Goal: Information Seeking & Learning: Learn about a topic

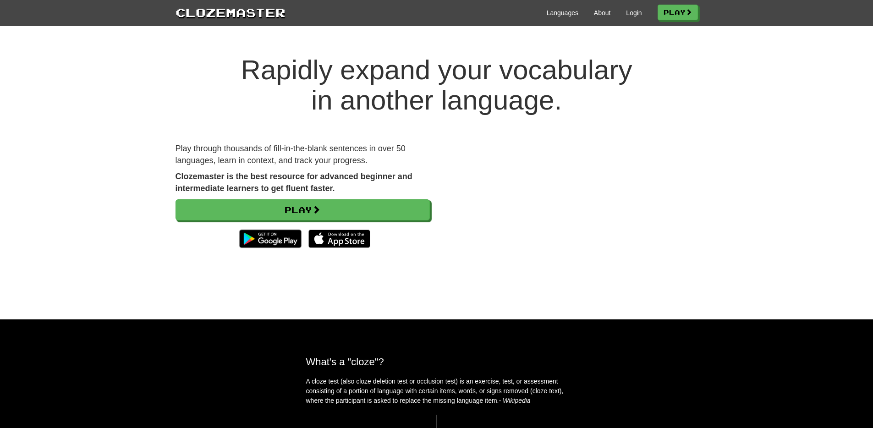
click at [376, 146] on p "Play through thousands of fill-in-the-blank sentences in over 50 languages, lea…" at bounding box center [303, 154] width 254 height 23
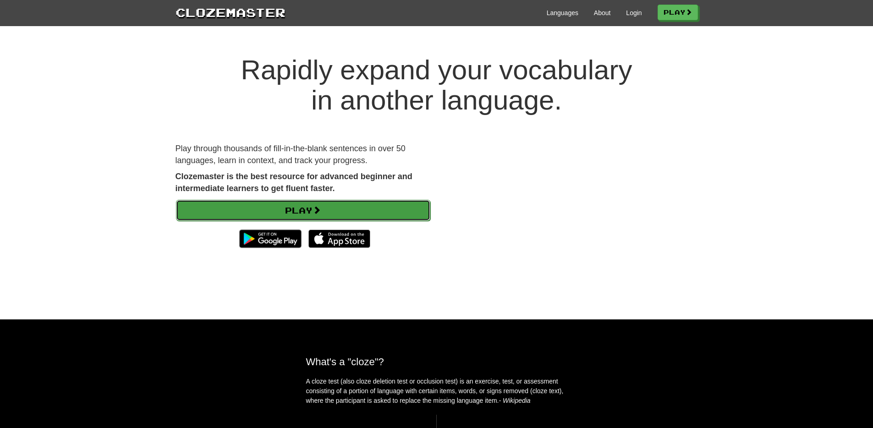
click at [340, 209] on link "Play" at bounding box center [303, 210] width 254 height 21
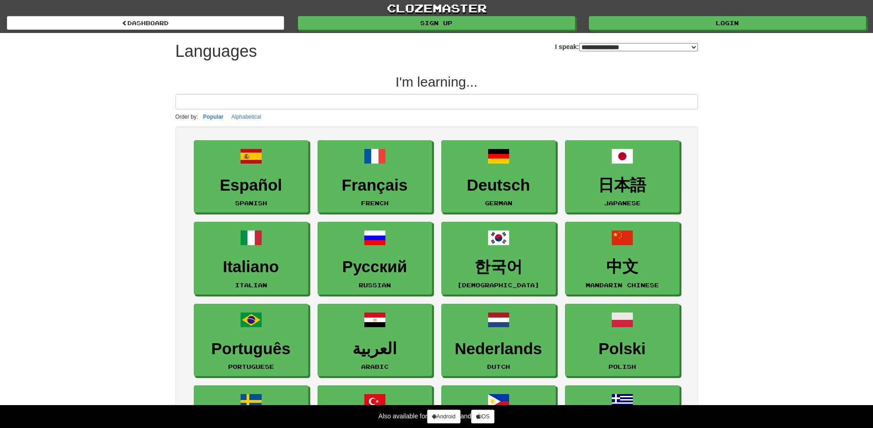
select select "*******"
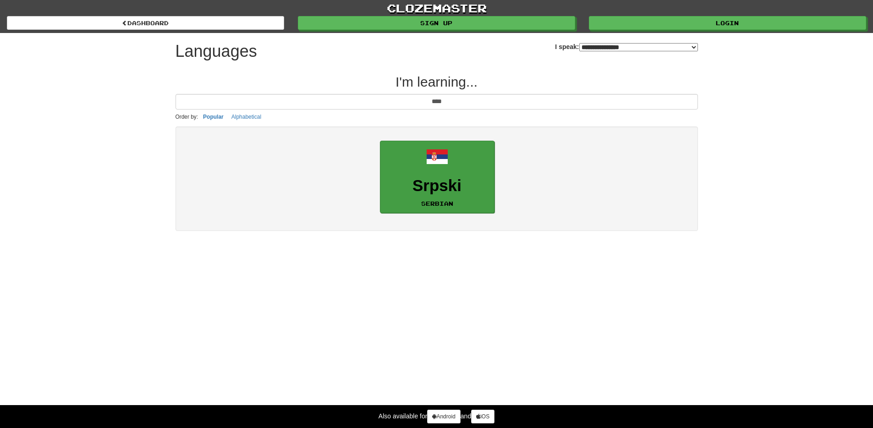
type input "****"
click at [481, 202] on link "Srpski Serbian" at bounding box center [437, 177] width 115 height 73
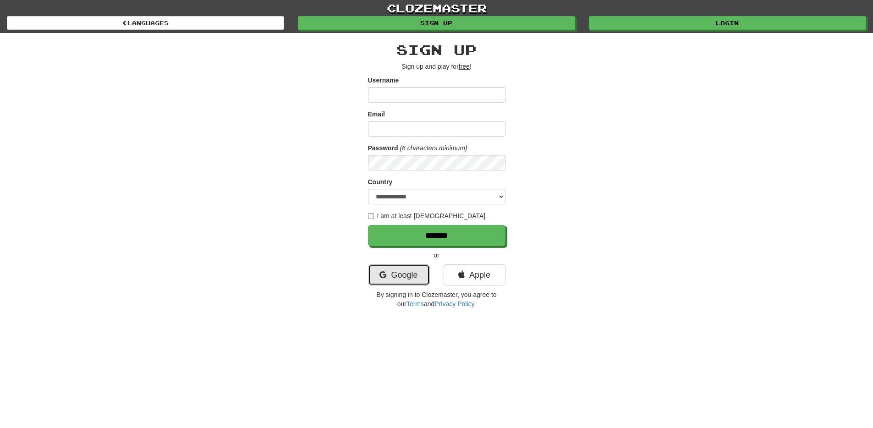
click at [379, 282] on link "Google" at bounding box center [399, 274] width 62 height 21
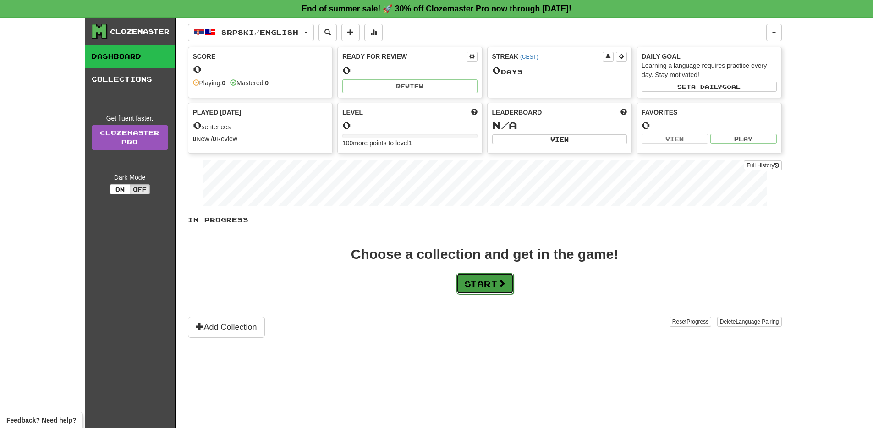
click at [502, 282] on span at bounding box center [502, 283] width 8 height 8
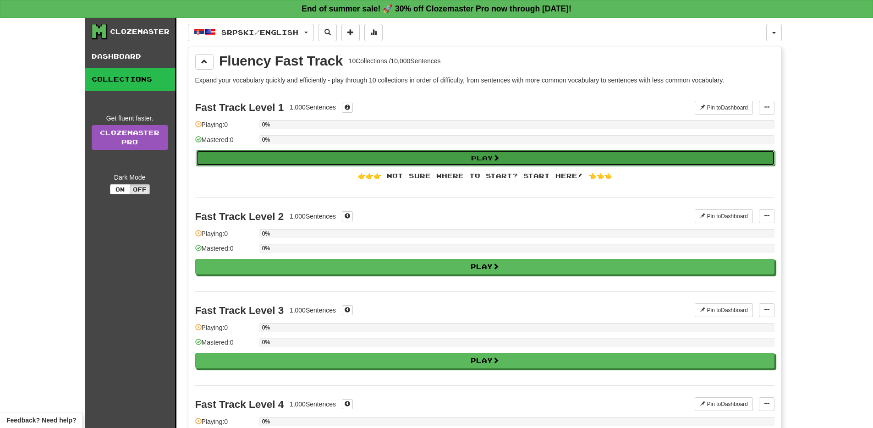
click at [340, 163] on button "Play" at bounding box center [485, 158] width 579 height 16
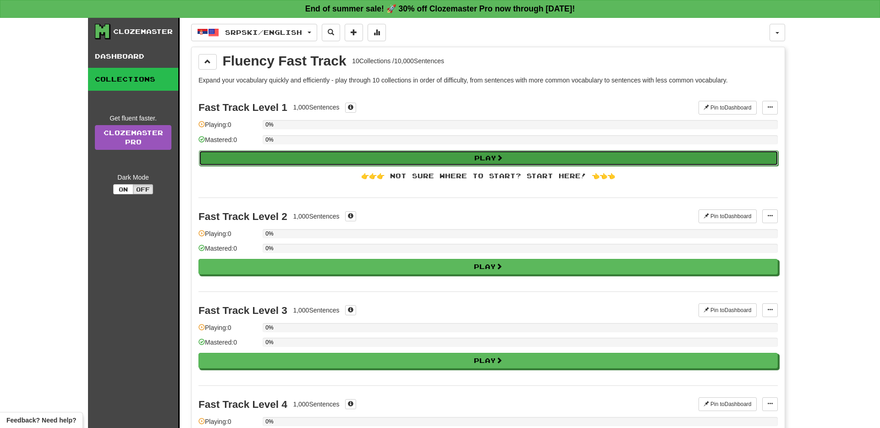
select select "**"
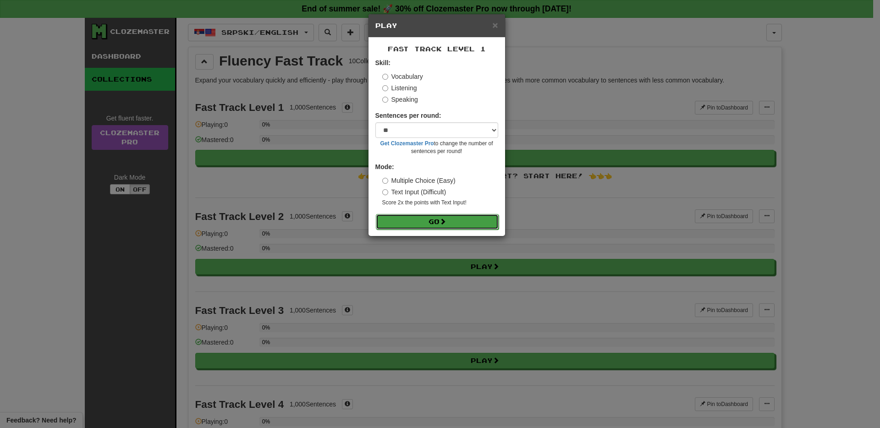
click at [418, 225] on button "Go" at bounding box center [437, 222] width 123 height 16
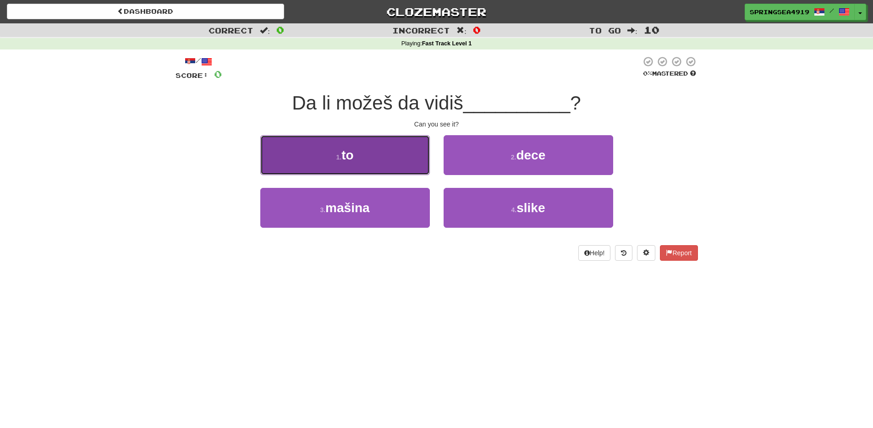
click at [368, 154] on button "1 . to" at bounding box center [345, 155] width 170 height 40
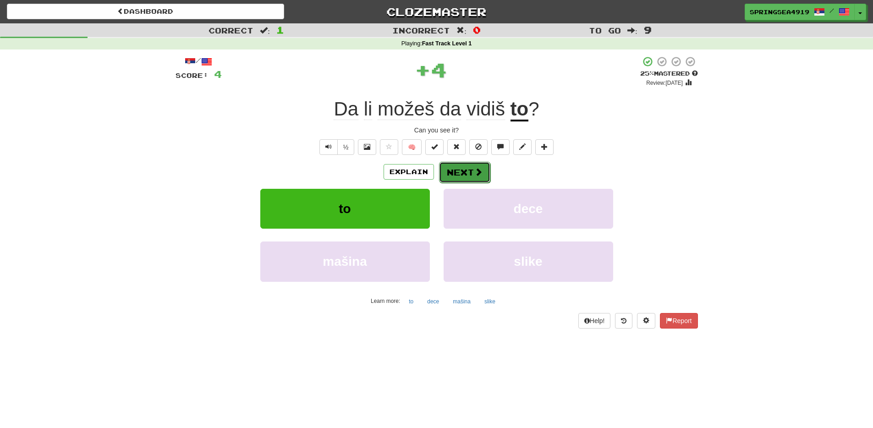
click at [456, 182] on button "Next" at bounding box center [464, 172] width 51 height 21
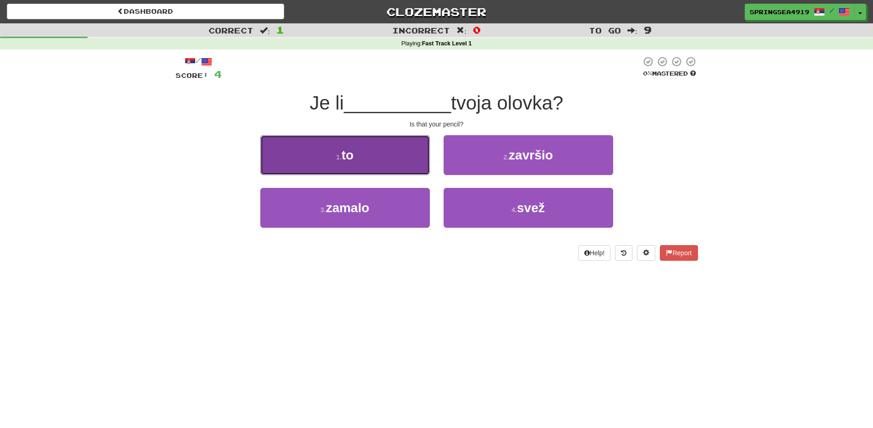
click at [369, 155] on button "1 . to" at bounding box center [345, 155] width 170 height 40
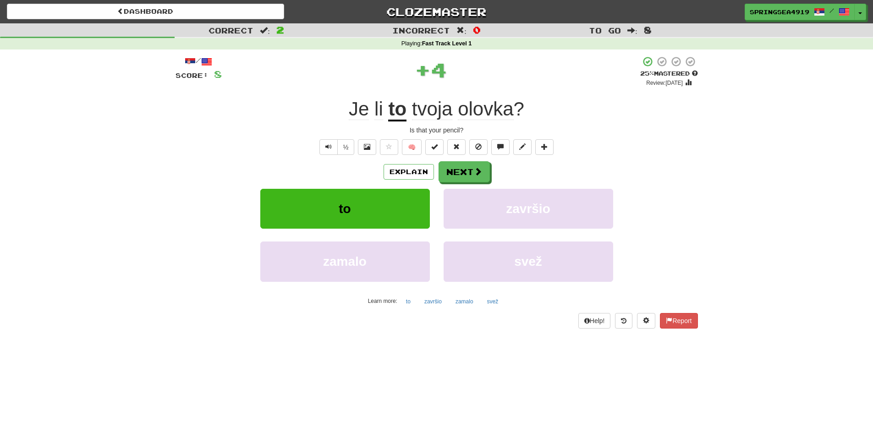
click at [472, 183] on div "Explain Next to završio zamalo svež Learn more: to završio zamalo svež" at bounding box center [437, 234] width 522 height 147
click at [471, 177] on button "Next" at bounding box center [464, 172] width 51 height 21
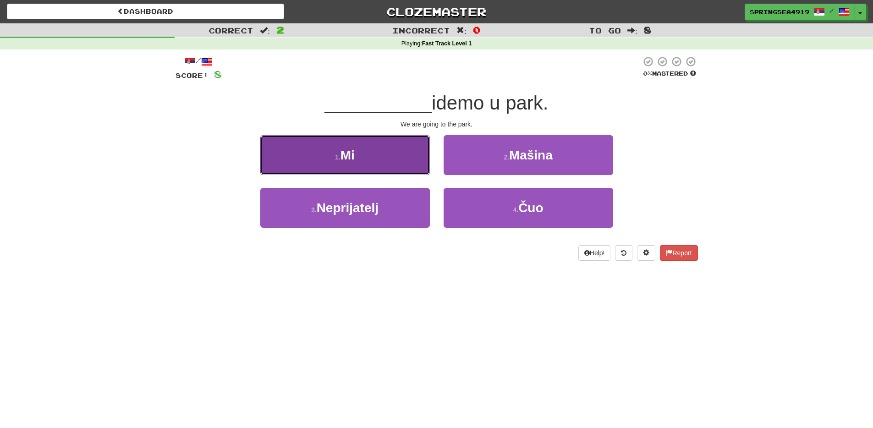
click at [396, 141] on button "1 . Mi" at bounding box center [345, 155] width 170 height 40
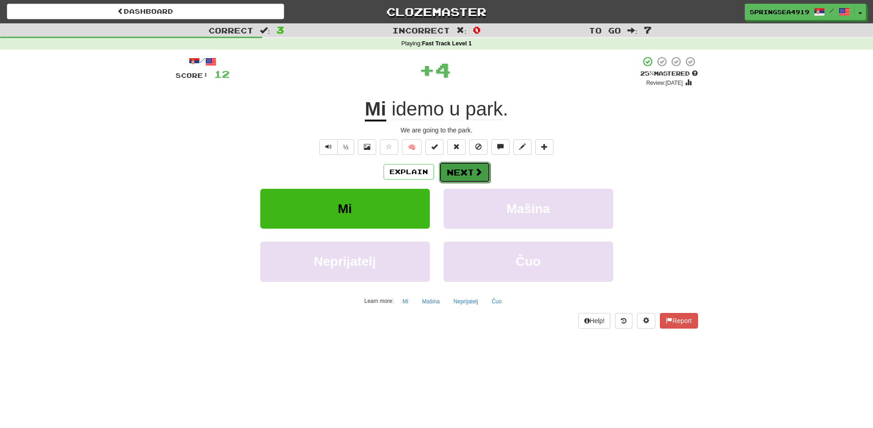
click at [456, 166] on button "Next" at bounding box center [464, 172] width 51 height 21
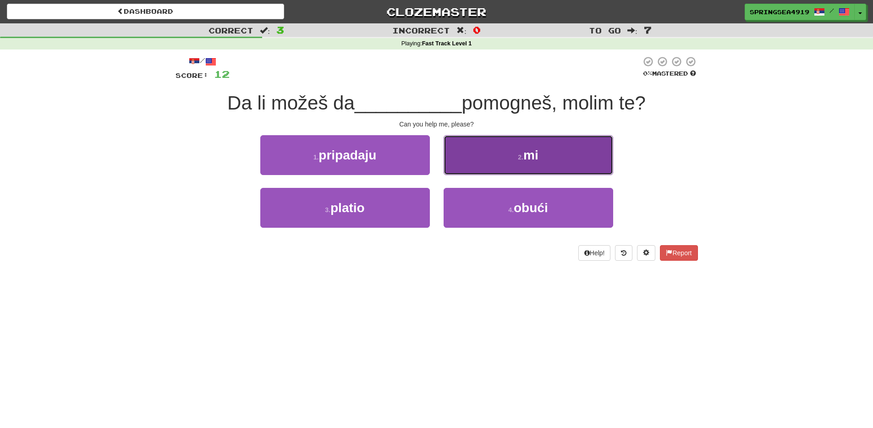
click at [486, 143] on button "2 . mi" at bounding box center [529, 155] width 170 height 40
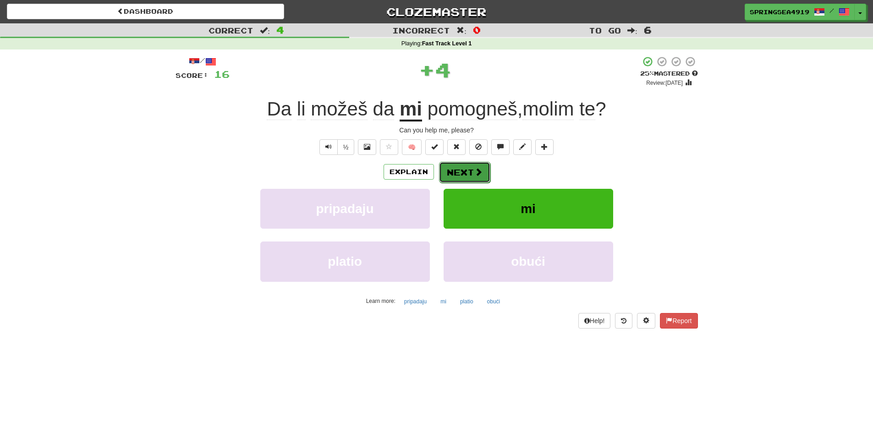
click at [466, 166] on button "Next" at bounding box center [464, 172] width 51 height 21
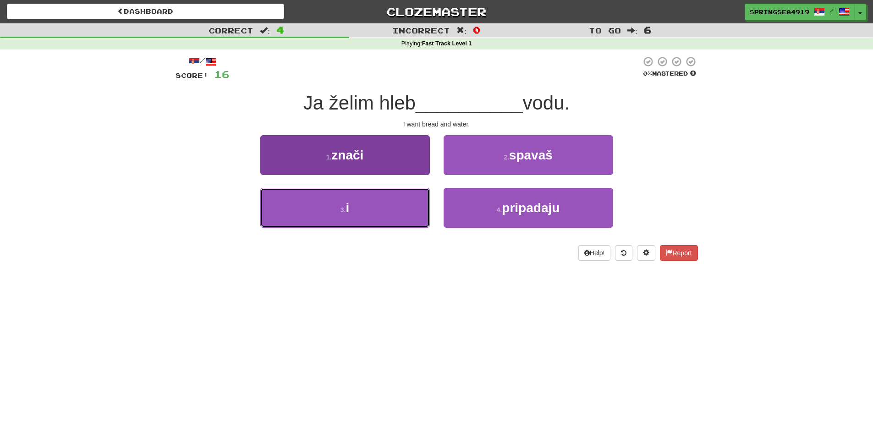
click at [392, 201] on button "3 . i" at bounding box center [345, 208] width 170 height 40
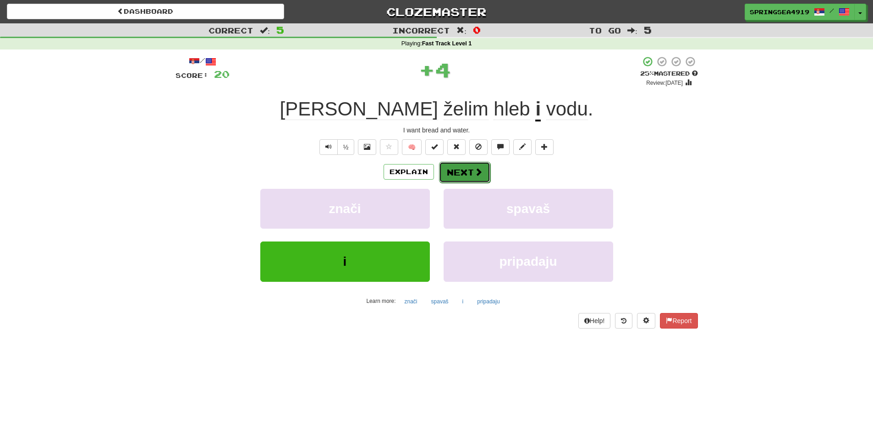
click at [474, 173] on span at bounding box center [478, 172] width 8 height 8
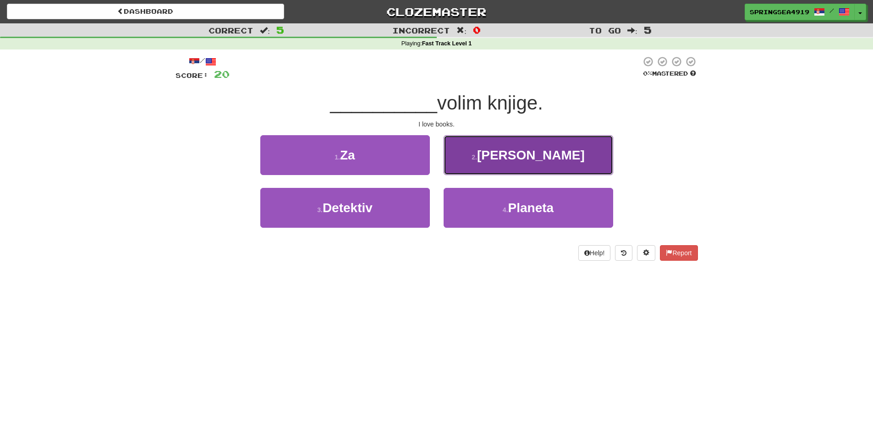
click at [500, 149] on button "2 . Ja" at bounding box center [529, 155] width 170 height 40
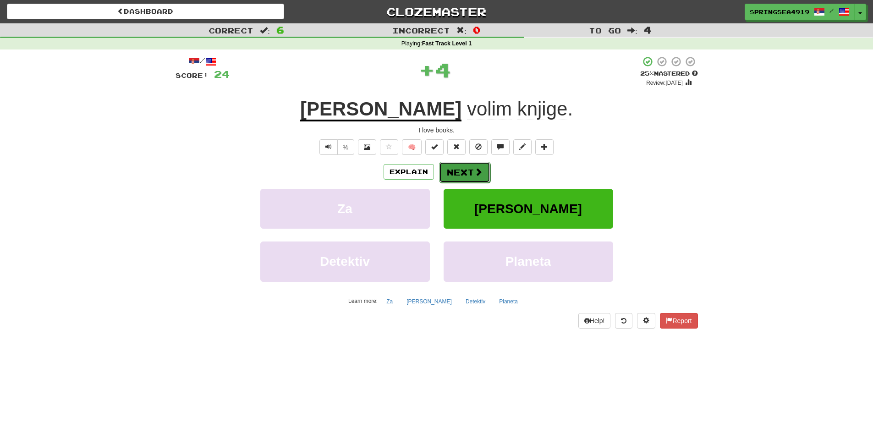
click at [468, 175] on button "Next" at bounding box center [464, 172] width 51 height 21
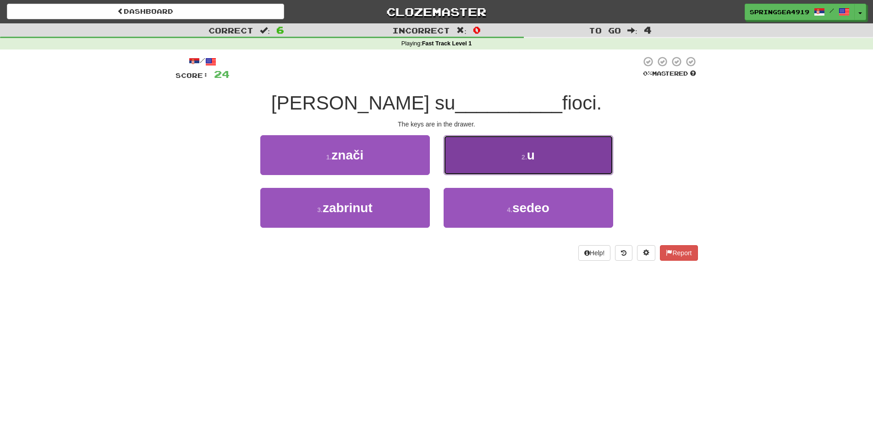
click at [484, 144] on button "2 . u" at bounding box center [529, 155] width 170 height 40
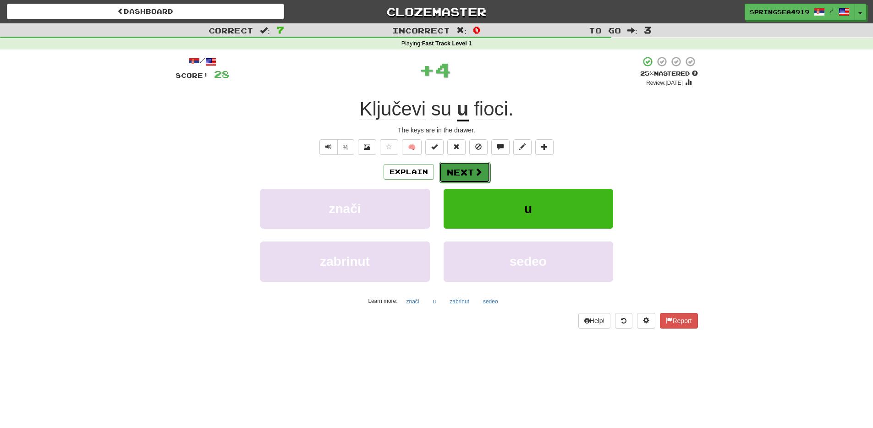
click at [465, 170] on button "Next" at bounding box center [464, 172] width 51 height 21
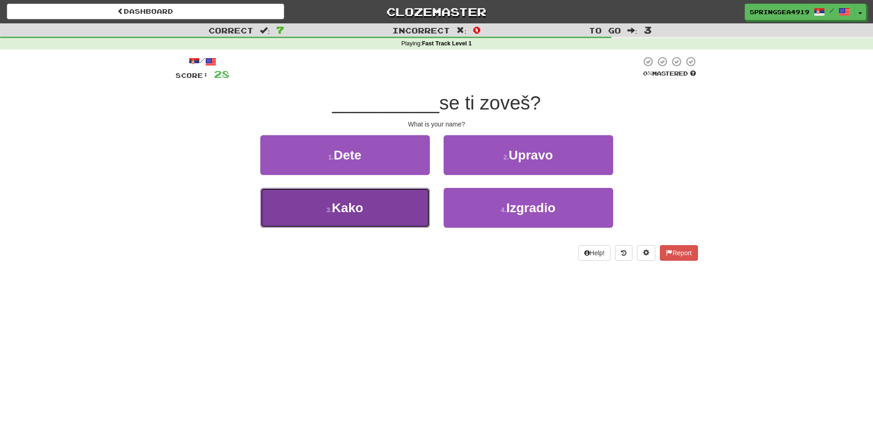
click at [396, 209] on button "3 . Kako" at bounding box center [345, 208] width 170 height 40
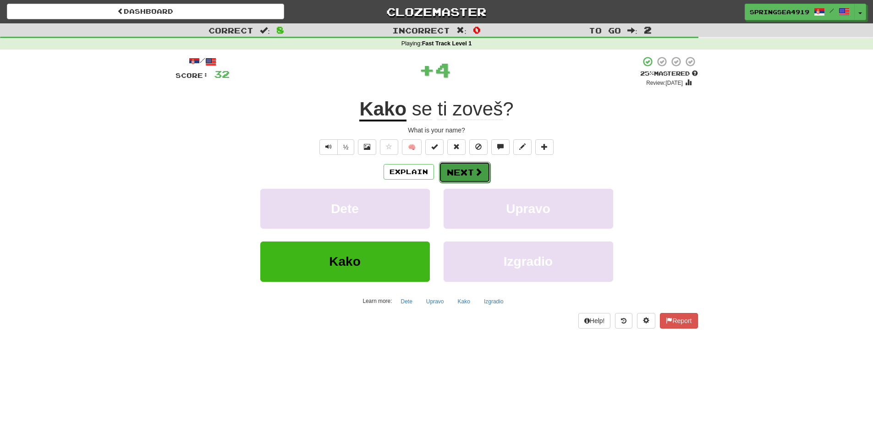
click at [466, 170] on button "Next" at bounding box center [464, 172] width 51 height 21
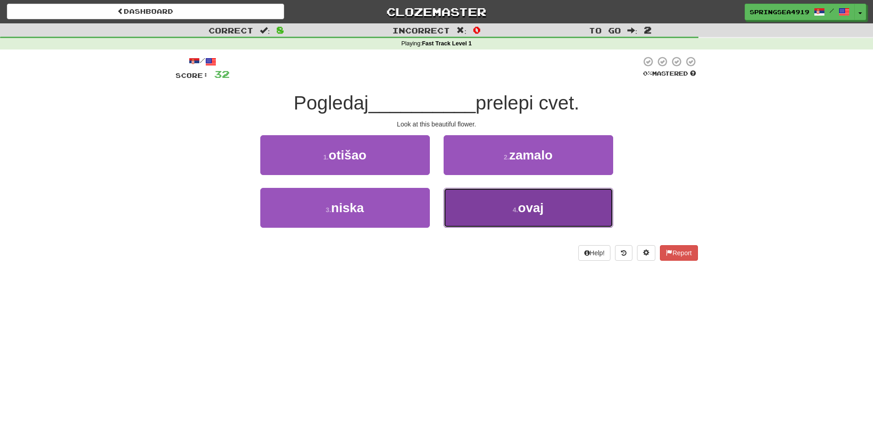
click at [494, 214] on button "4 . ovaj" at bounding box center [529, 208] width 170 height 40
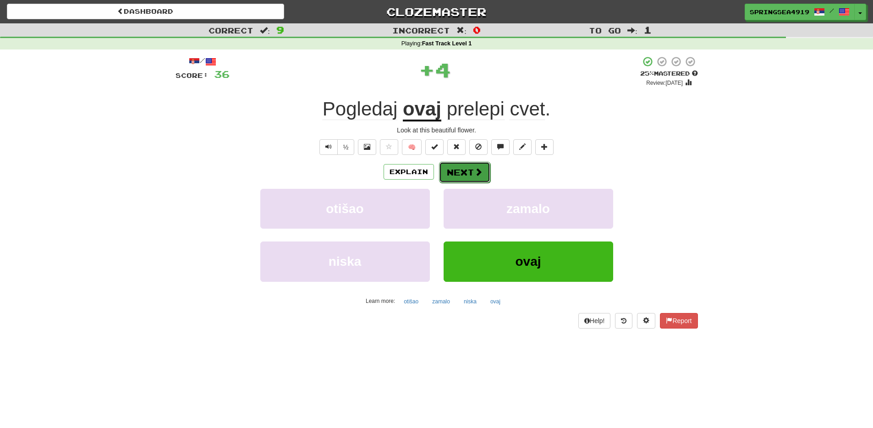
click at [465, 175] on button "Next" at bounding box center [464, 172] width 51 height 21
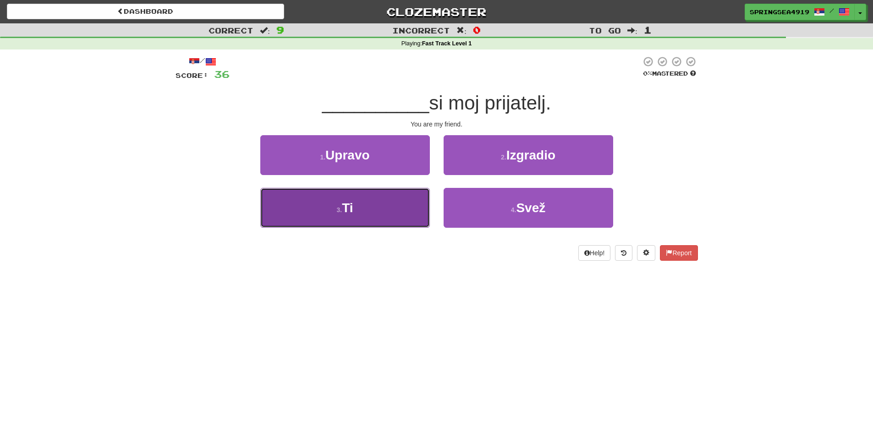
click at [411, 196] on button "3 . Ti" at bounding box center [345, 208] width 170 height 40
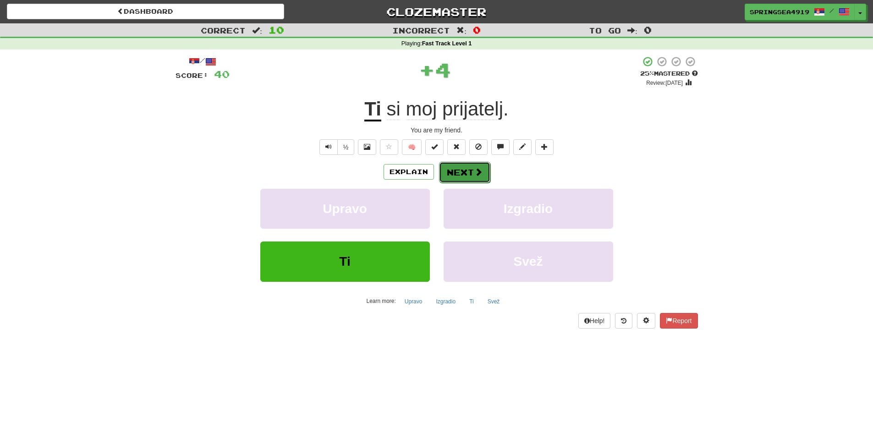
click at [460, 177] on button "Next" at bounding box center [464, 172] width 51 height 21
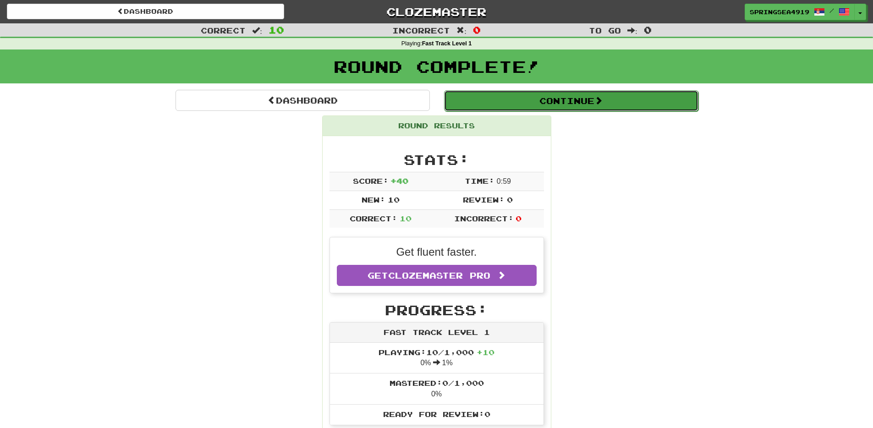
click at [490, 104] on button "Continue" at bounding box center [571, 100] width 254 height 21
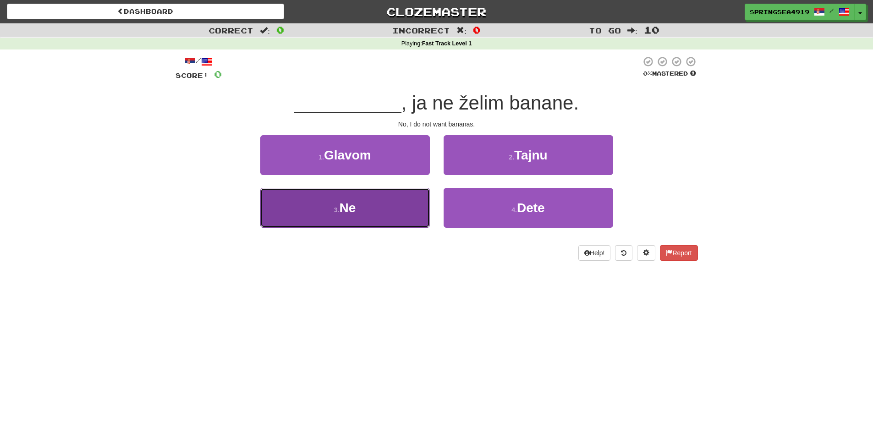
click at [402, 215] on button "3 . Ne" at bounding box center [345, 208] width 170 height 40
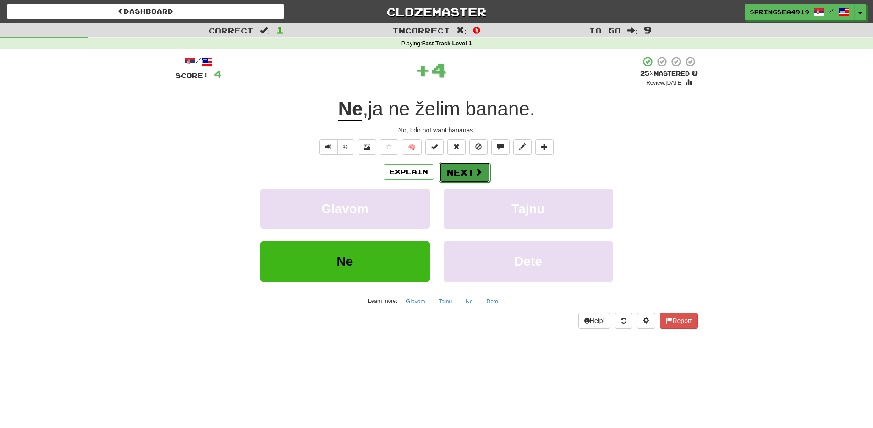
click at [448, 175] on button "Next" at bounding box center [464, 172] width 51 height 21
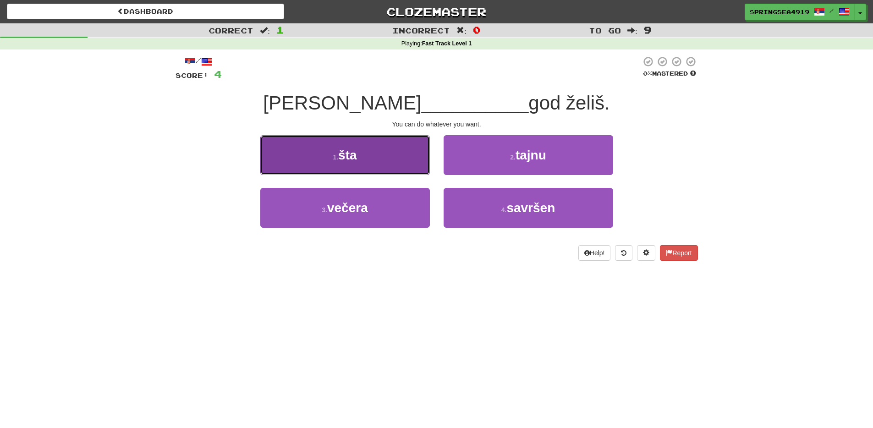
click at [418, 161] on button "1 . šta" at bounding box center [345, 155] width 170 height 40
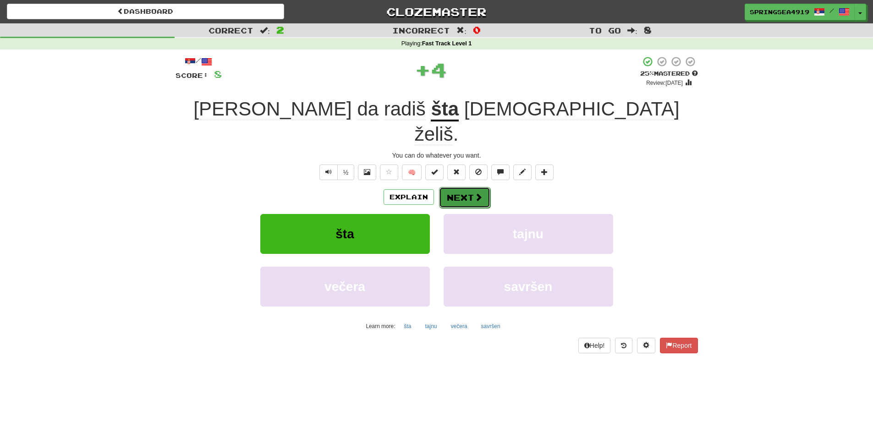
click at [450, 187] on button "Next" at bounding box center [464, 197] width 51 height 21
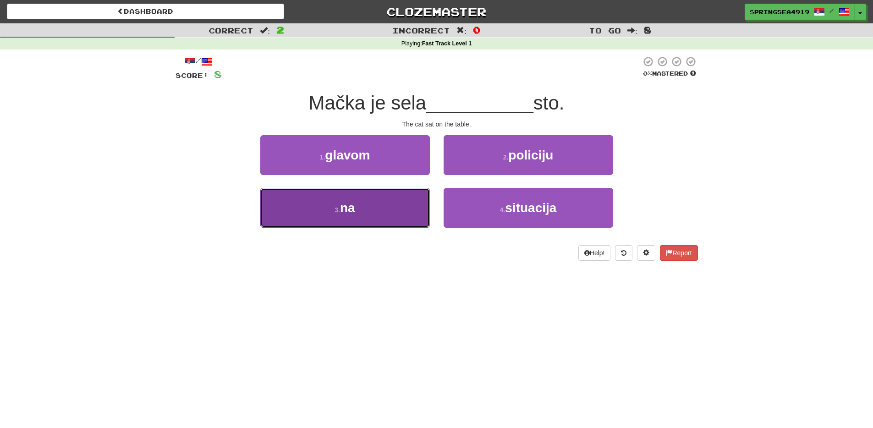
click at [380, 215] on button "3 . na" at bounding box center [345, 208] width 170 height 40
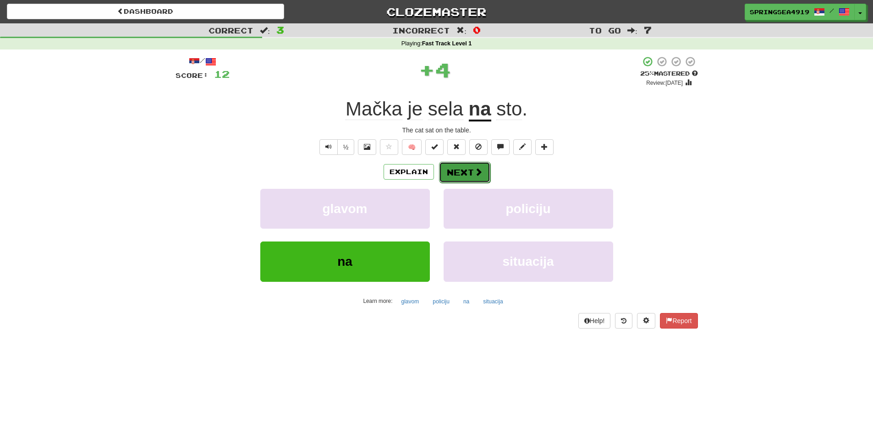
click at [441, 178] on button "Next" at bounding box center [464, 172] width 51 height 21
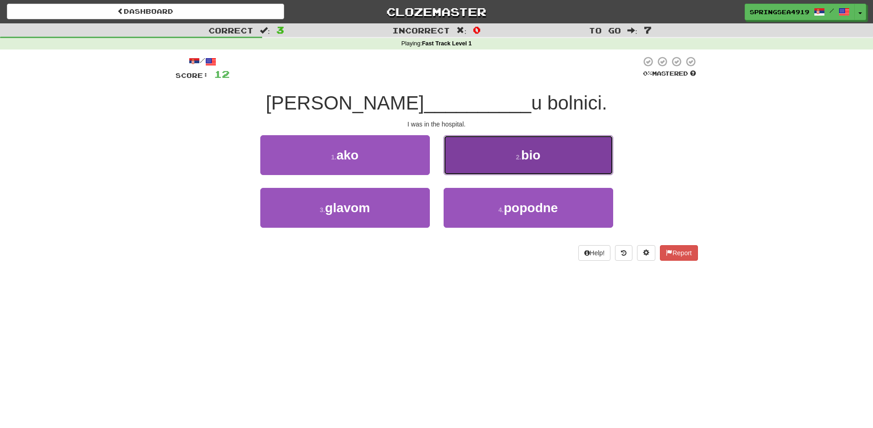
click at [461, 165] on button "2 . bio" at bounding box center [529, 155] width 170 height 40
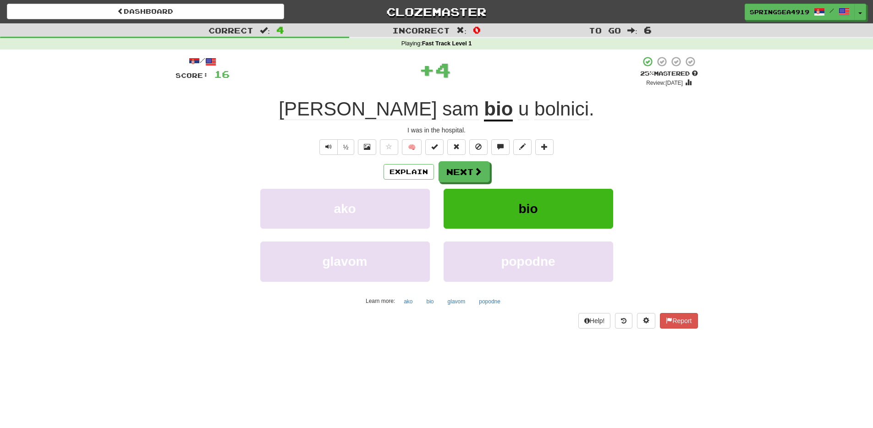
click at [454, 183] on div "Explain Next ako bio glavom popodne Learn more: ako bio glavom popodne" at bounding box center [437, 234] width 522 height 147
click at [455, 180] on button "Next" at bounding box center [464, 172] width 51 height 21
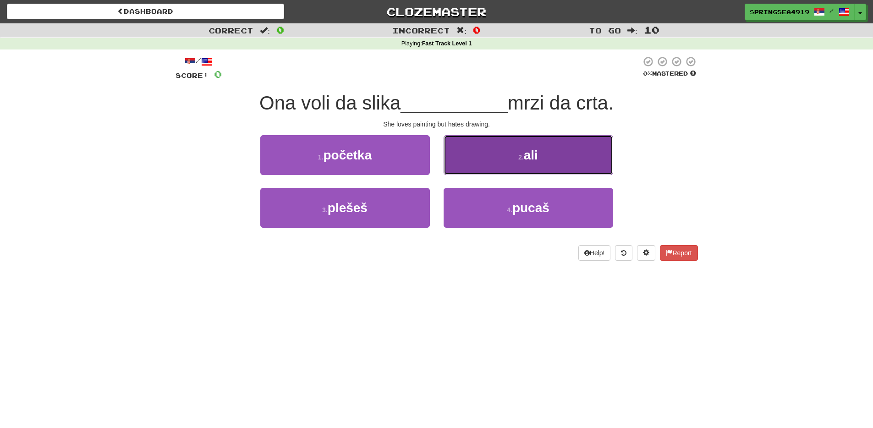
click at [537, 148] on span "ali" at bounding box center [531, 155] width 14 height 14
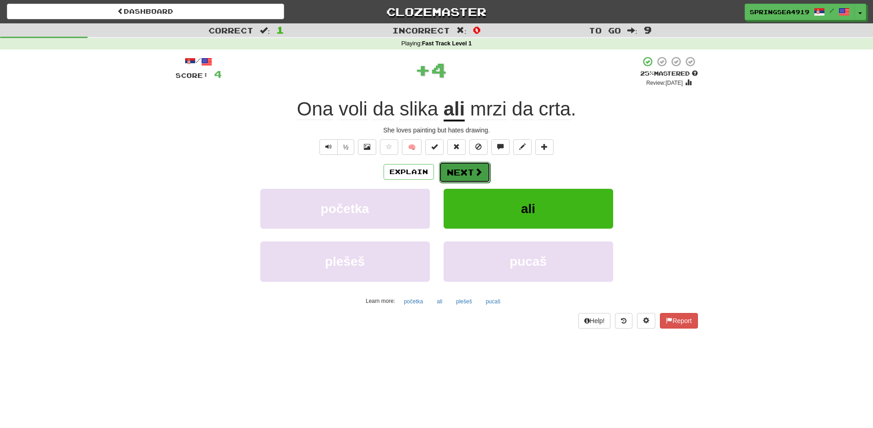
click at [468, 173] on button "Next" at bounding box center [464, 172] width 51 height 21
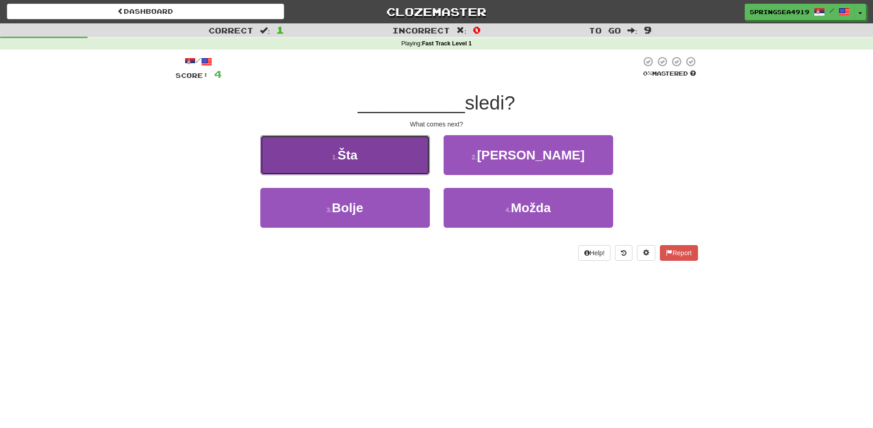
click at [379, 156] on button "1 . Šta" at bounding box center [345, 155] width 170 height 40
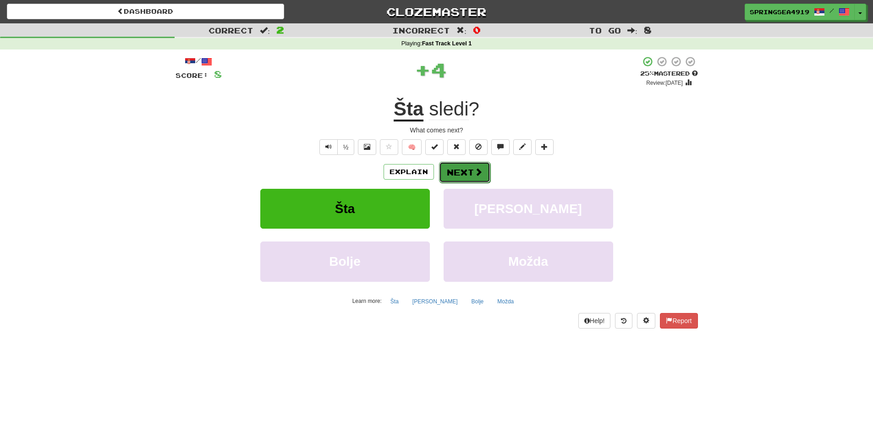
click at [456, 171] on button "Next" at bounding box center [464, 172] width 51 height 21
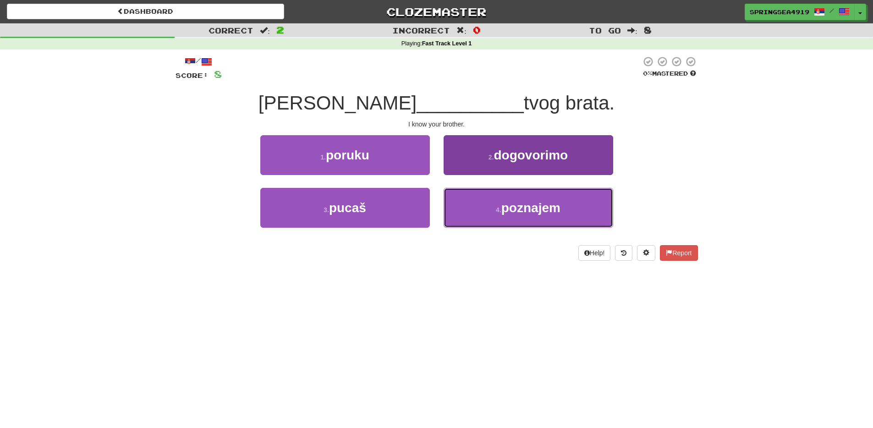
click at [570, 212] on button "4 . poznajem" at bounding box center [529, 208] width 170 height 40
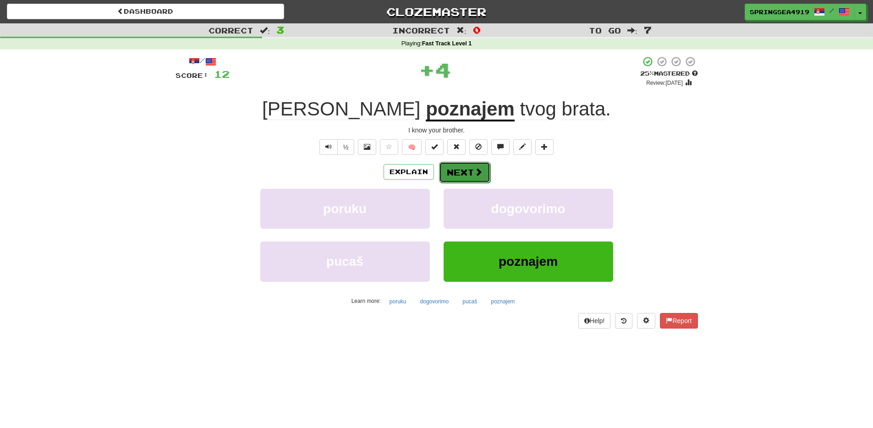
click at [471, 170] on button "Next" at bounding box center [464, 172] width 51 height 21
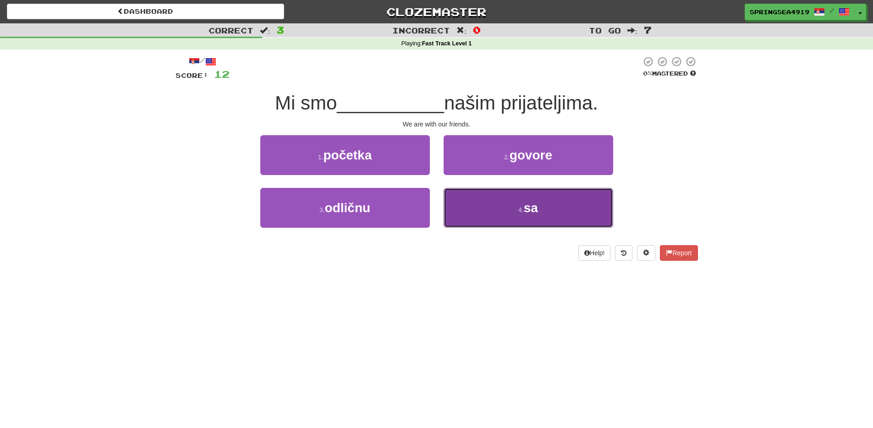
click at [515, 201] on button "4 . sa" at bounding box center [529, 208] width 170 height 40
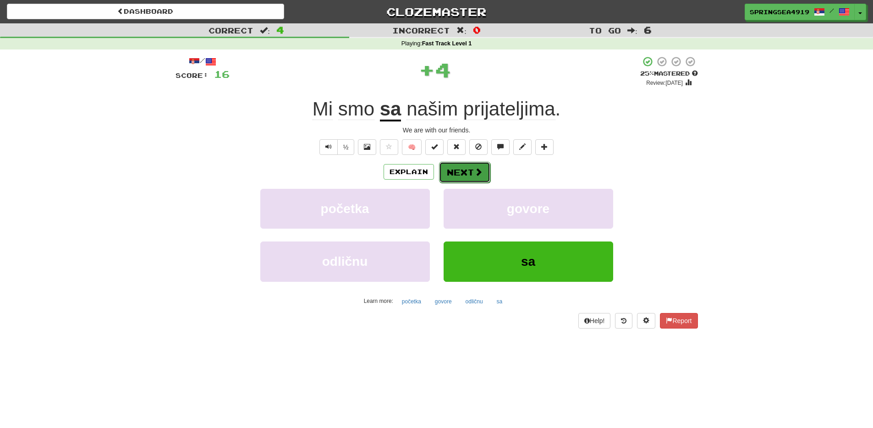
click at [465, 176] on button "Next" at bounding box center [464, 172] width 51 height 21
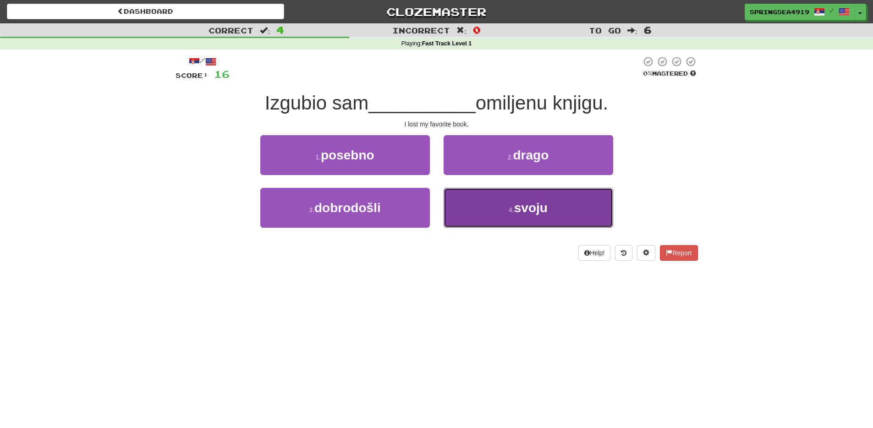
click at [522, 197] on button "4 . svoju" at bounding box center [529, 208] width 170 height 40
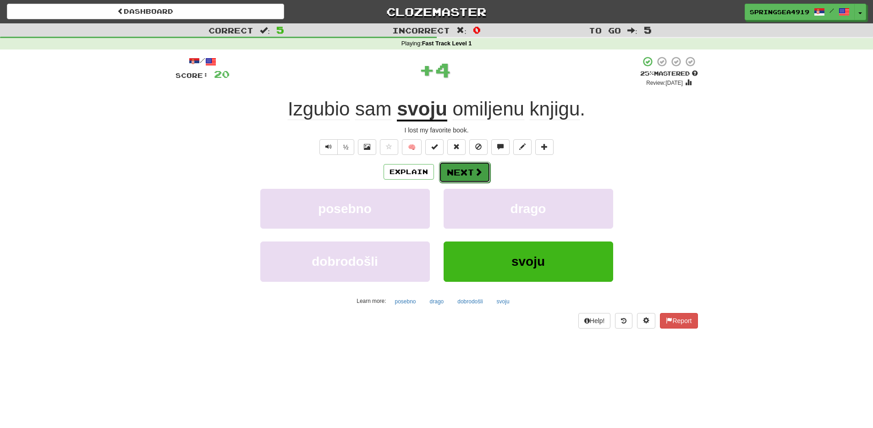
click at [470, 179] on button "Next" at bounding box center [464, 172] width 51 height 21
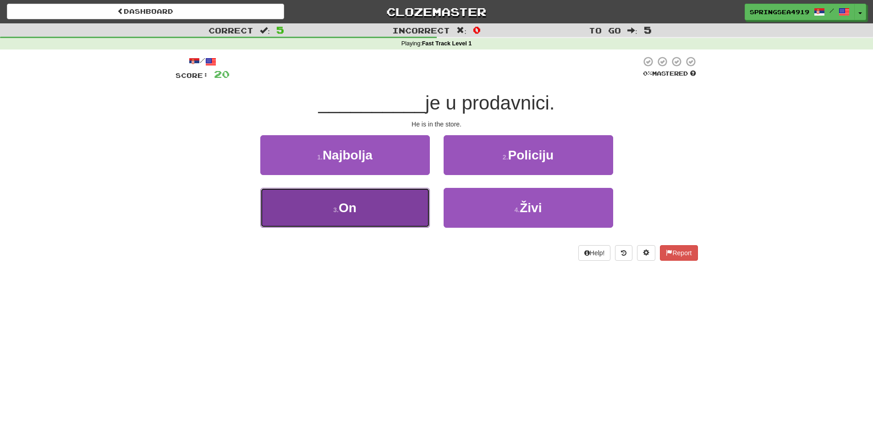
click at [414, 224] on button "3 . On" at bounding box center [345, 208] width 170 height 40
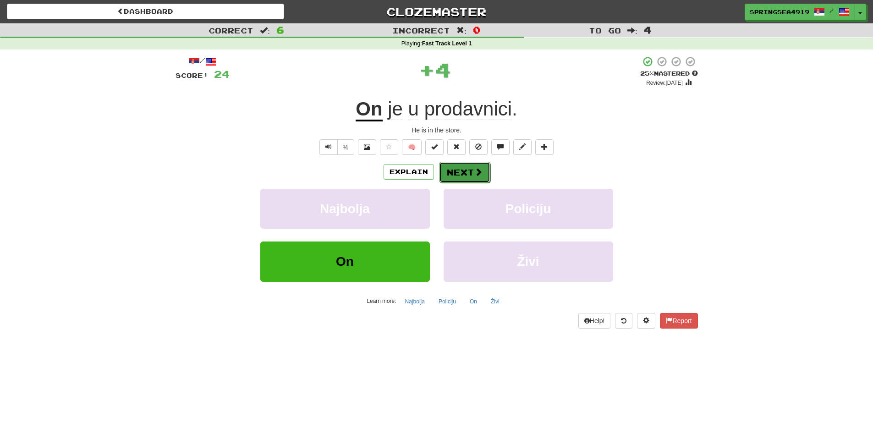
click at [470, 165] on button "Next" at bounding box center [464, 172] width 51 height 21
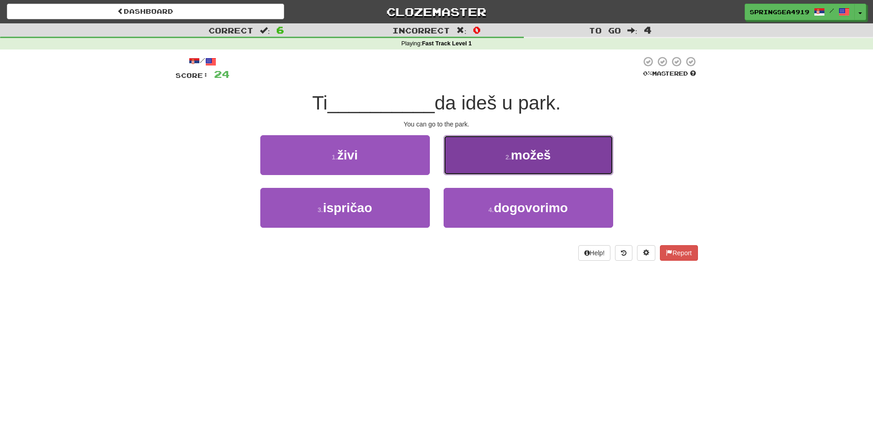
click at [501, 154] on button "2 . možeš" at bounding box center [529, 155] width 170 height 40
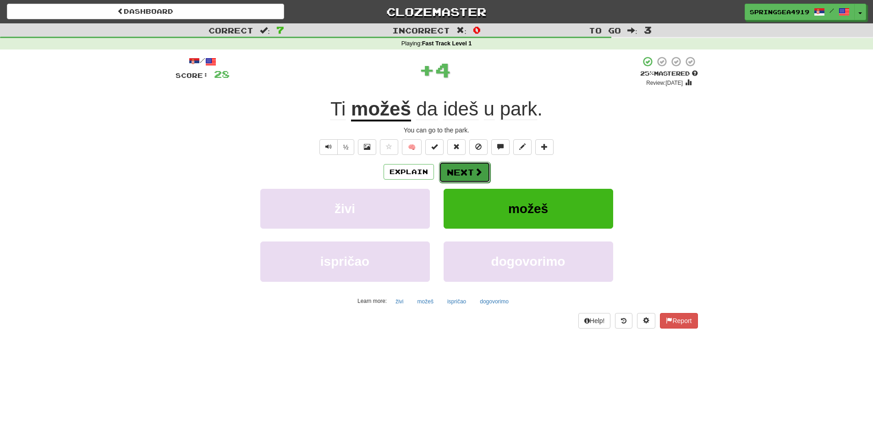
click at [463, 168] on button "Next" at bounding box center [464, 172] width 51 height 21
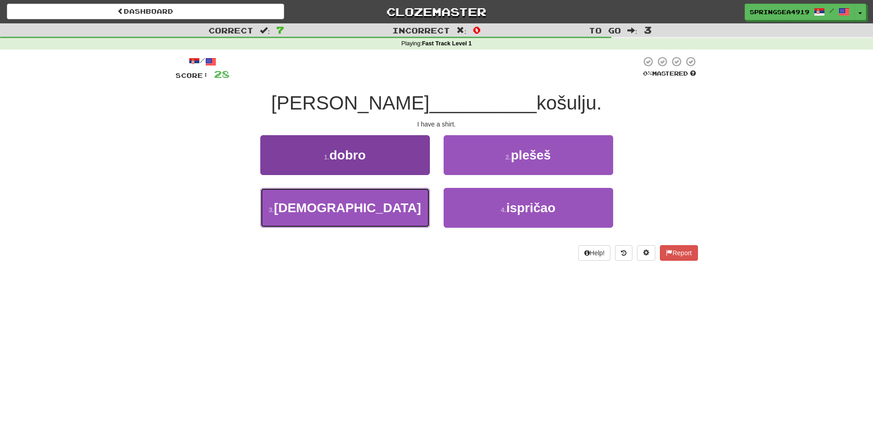
click at [384, 198] on button "3 . imam" at bounding box center [345, 208] width 170 height 40
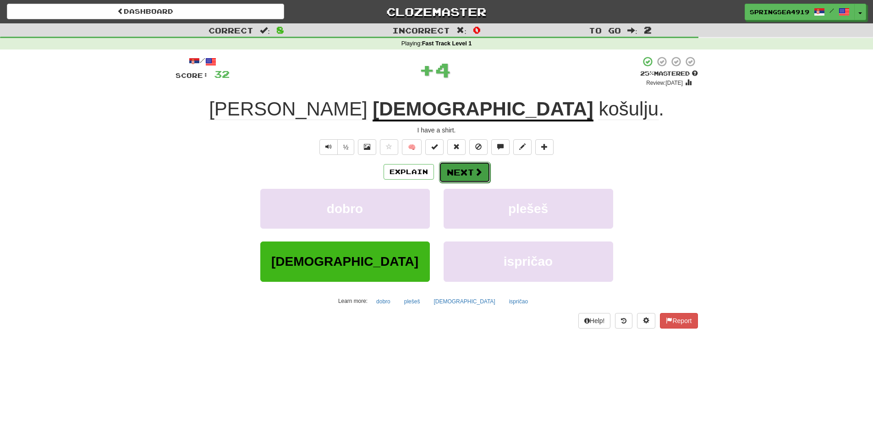
click at [454, 174] on button "Next" at bounding box center [464, 172] width 51 height 21
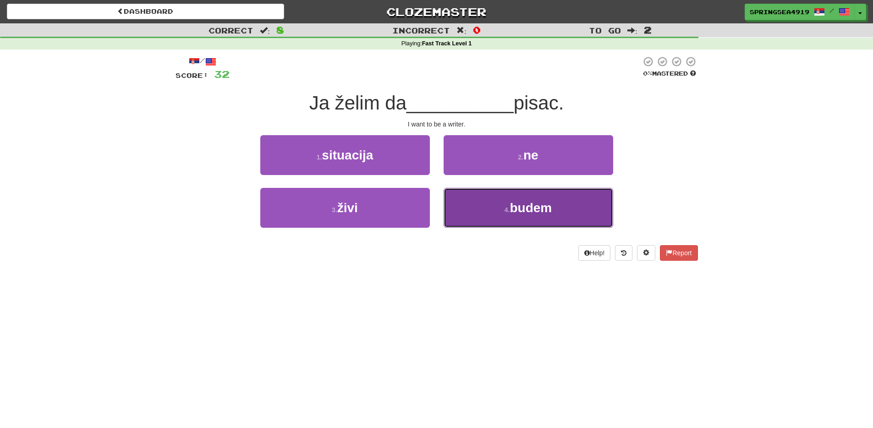
click at [523, 208] on span "budem" at bounding box center [531, 208] width 42 height 14
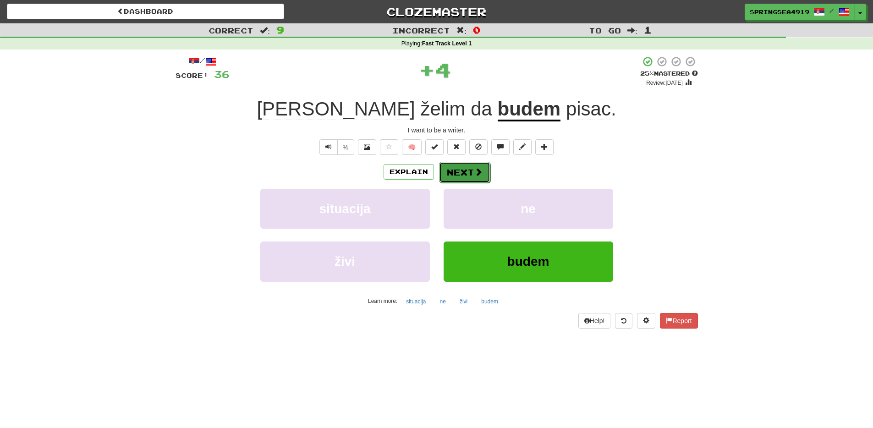
click at [480, 175] on span at bounding box center [478, 172] width 8 height 8
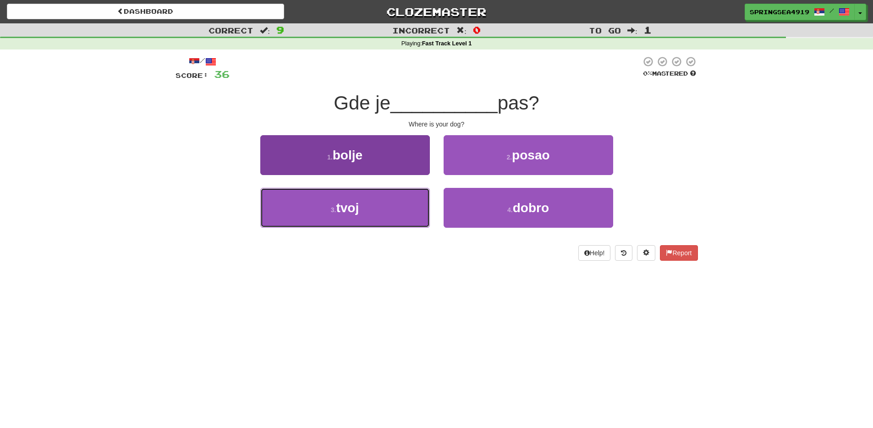
drag, startPoint x: 382, startPoint y: 214, endPoint x: 411, endPoint y: 210, distance: 28.8
click at [383, 214] on button "3 . tvoj" at bounding box center [345, 208] width 170 height 40
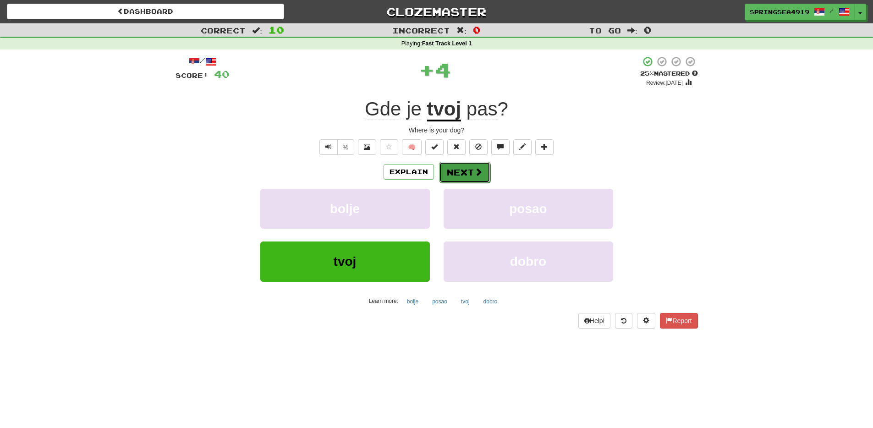
click at [478, 173] on span at bounding box center [478, 172] width 8 height 8
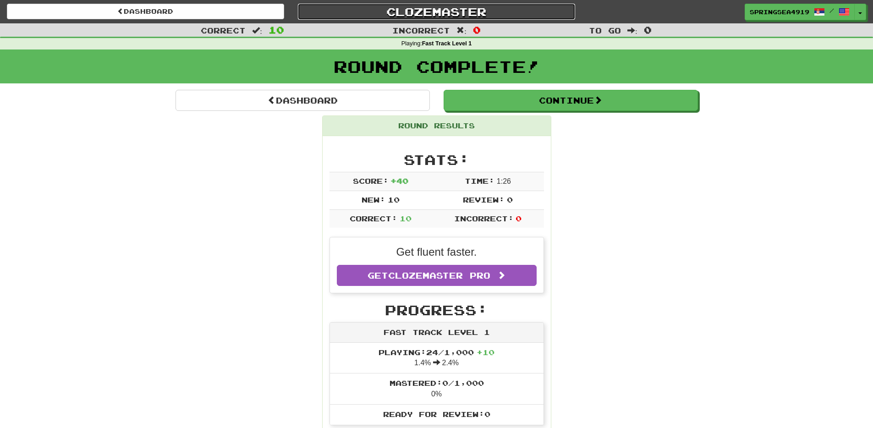
click at [424, 16] on link "Clozemaster" at bounding box center [436, 12] width 277 height 16
